Goal: Information Seeking & Learning: Understand process/instructions

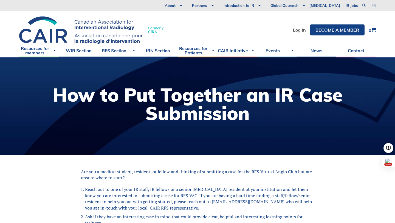
click at [373, 7] on link "fr" at bounding box center [373, 6] width 4 height 4
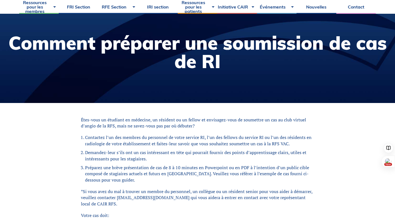
scroll to position [63, 0]
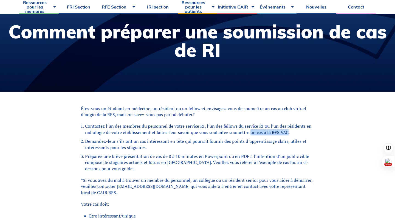
drag, startPoint x: 249, startPoint y: 132, endPoint x: 286, endPoint y: 132, distance: 37.0
click at [286, 132] on li "Contactez l’un des membres du personnel de votre service RI, l’un des fellows d…" at bounding box center [199, 129] width 229 height 12
copy li "un cas à la RFS VAC"
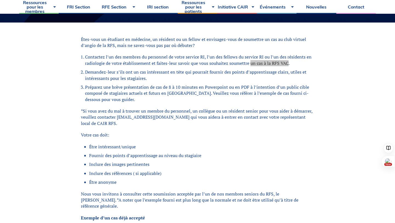
scroll to position [85, 0]
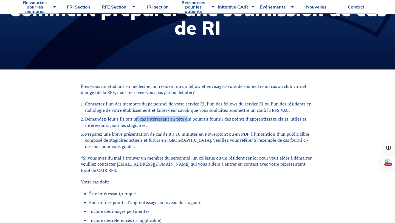
drag, startPoint x: 134, startPoint y: 119, endPoint x: 185, endPoint y: 118, distance: 51.0
click at [185, 118] on li "Demandez-leur s’ils ont un cas intéressant en tête qui pourrait fournir des poi…" at bounding box center [199, 122] width 229 height 12
copy li "un cas intéressant en tête"
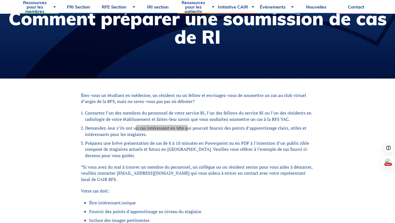
scroll to position [0, 0]
